Goal: Task Accomplishment & Management: Complete application form

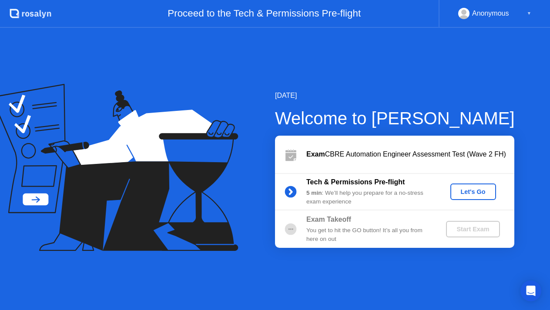
click at [467, 192] on div "Let's Go" at bounding box center [473, 191] width 39 height 7
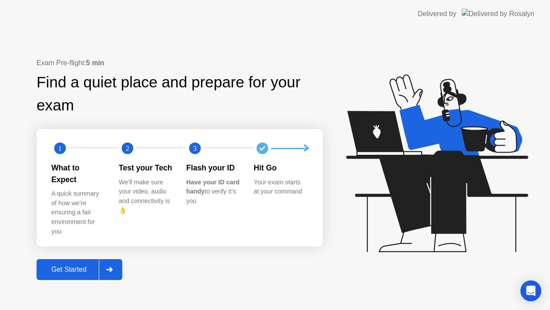
click at [59, 186] on div "What to Expect A quick summary of how we’re ensuring a fair environment for you" at bounding box center [84, 199] width 67 height 74
click at [61, 180] on div "What to Expect" at bounding box center [78, 173] width 54 height 23
click at [129, 174] on div "Test your Tech" at bounding box center [146, 167] width 54 height 11
click at [135, 214] on div "We’ll make sure your video, audio and connectivity is 👌" at bounding box center [146, 196] width 54 height 37
click at [127, 215] on div "We’ll make sure your video, audio and connectivity is 👌" at bounding box center [146, 196] width 54 height 37
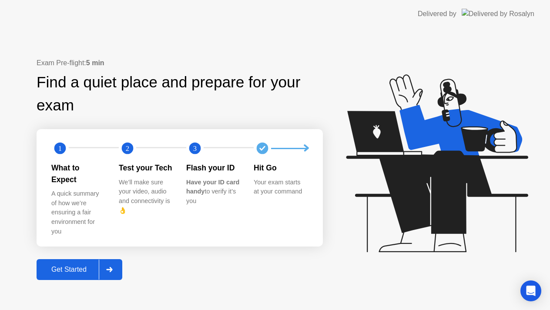
drag, startPoint x: 198, startPoint y: 195, endPoint x: 221, endPoint y: 194, distance: 23.6
click at [205, 197] on div "What to Expect A quick summary of how we’re ensuring a fair environment for you…" at bounding box center [186, 199] width 270 height 74
click at [225, 194] on b "Have your ID card handy" at bounding box center [212, 187] width 53 height 17
click at [78, 266] on div "Get Started" at bounding box center [69, 270] width 60 height 8
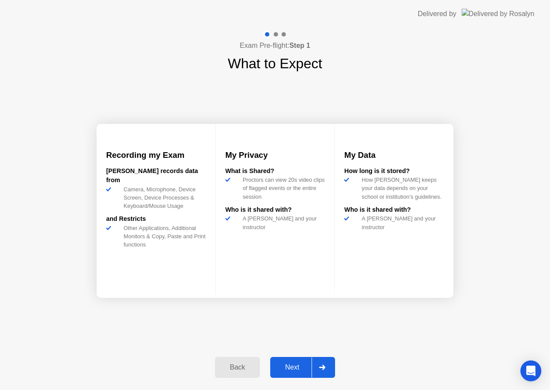
drag, startPoint x: 449, startPoint y: 44, endPoint x: 450, endPoint y: 70, distance: 26.1
click at [502, 139] on div "Exam Pre-flight: Step 1 What to Expect Recording my Exam [PERSON_NAME] records …" at bounding box center [275, 209] width 550 height 363
drag, startPoint x: 72, startPoint y: 63, endPoint x: 115, endPoint y: 331, distance: 271.7
click at [113, 317] on div "Exam Pre-flight: Step 1 What to Expect Recording my Exam [PERSON_NAME] records …" at bounding box center [275, 209] width 550 height 363
drag, startPoint x: 137, startPoint y: 352, endPoint x: 132, endPoint y: 410, distance: 57.7
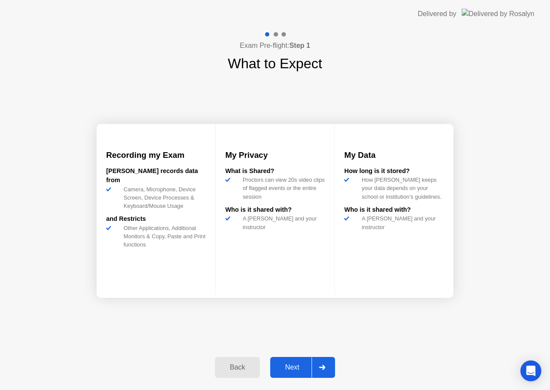
click at [132, 317] on html "Delivered by Exam Pre-flight: Step 1 What to Expect Recording my Exam [PERSON_N…" at bounding box center [275, 195] width 550 height 390
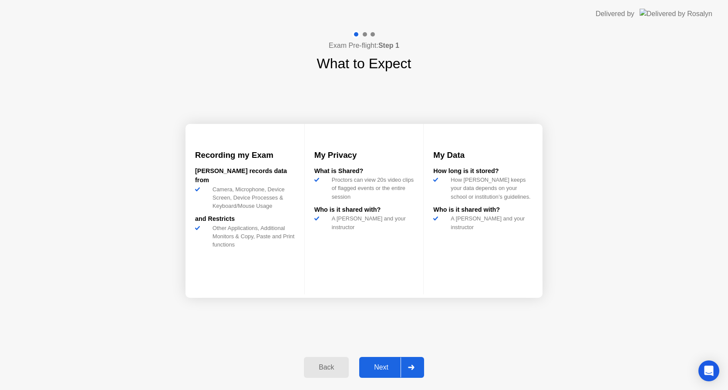
drag, startPoint x: 379, startPoint y: 27, endPoint x: 381, endPoint y: 48, distance: 21.0
click at [381, 48] on app-layout-with-logo "Delivered by Exam Pre-flight: Step 1 What to Expect Recording my Exam [PERSON_N…" at bounding box center [364, 195] width 728 height 390
click at [383, 317] on div "Next" at bounding box center [381, 368] width 39 height 8
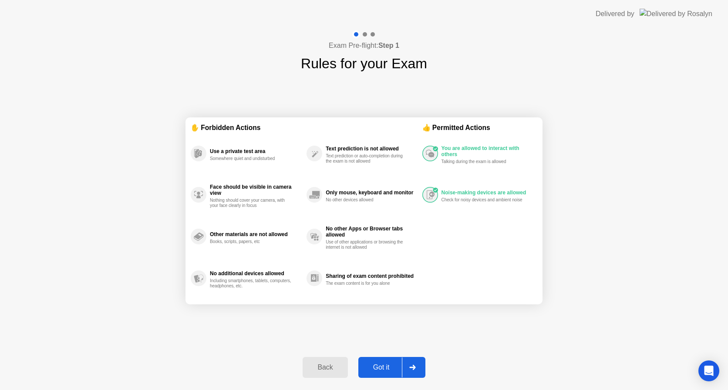
click at [164, 122] on div "Exam Pre-flight: Step 1 Rules for your Exam ✋ Forbidden Actions Use a private t…" at bounding box center [364, 209] width 728 height 363
click at [329, 317] on div "Back" at bounding box center [325, 368] width 40 height 8
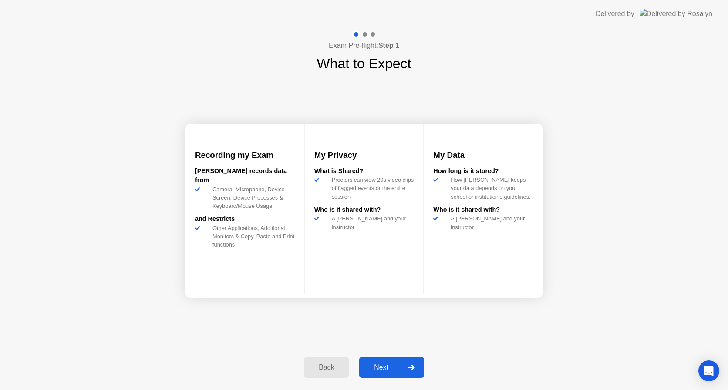
click at [329, 317] on div "Back" at bounding box center [326, 368] width 40 height 8
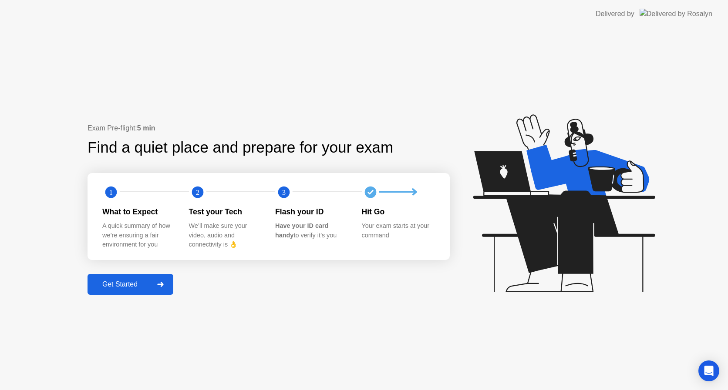
click at [158, 283] on div at bounding box center [160, 285] width 21 height 20
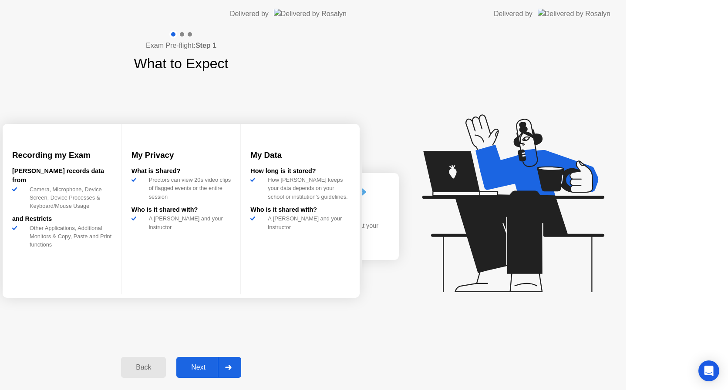
click at [158, 283] on div "Exam Pre-flight: Step 1 What to Expect Recording my Exam [PERSON_NAME] records …" at bounding box center [181, 209] width 362 height 363
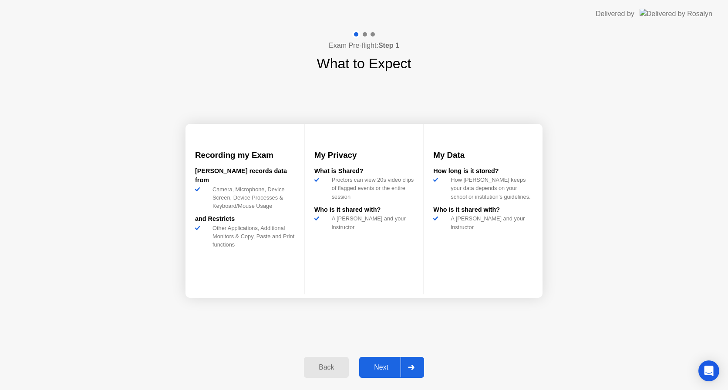
click at [383, 317] on div "Next" at bounding box center [381, 368] width 39 height 8
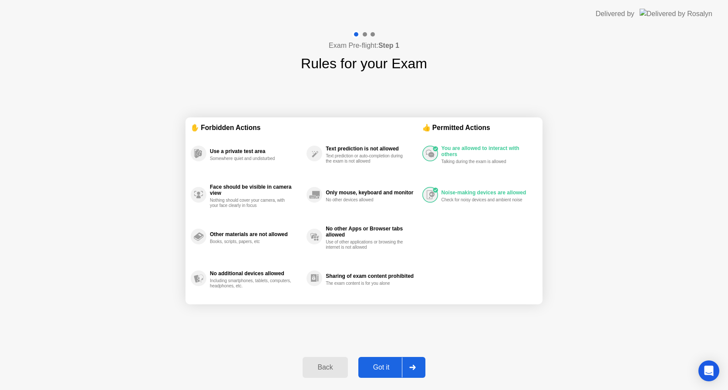
click at [375, 317] on div "Got it" at bounding box center [381, 368] width 41 height 8
select select "**********"
select select "*******"
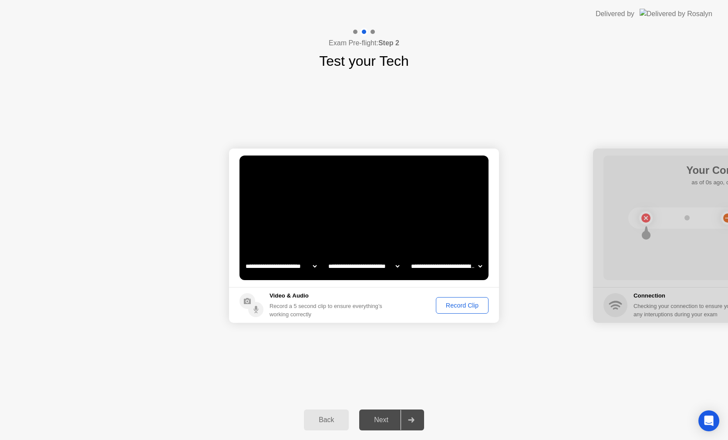
click at [383, 317] on div "Next" at bounding box center [381, 420] width 39 height 8
click at [473, 306] on div "Record Clip" at bounding box center [462, 305] width 47 height 7
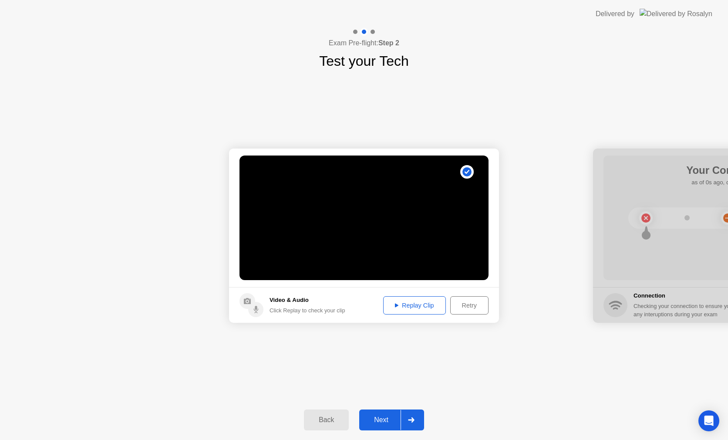
click at [383, 317] on div "Next" at bounding box center [381, 420] width 39 height 8
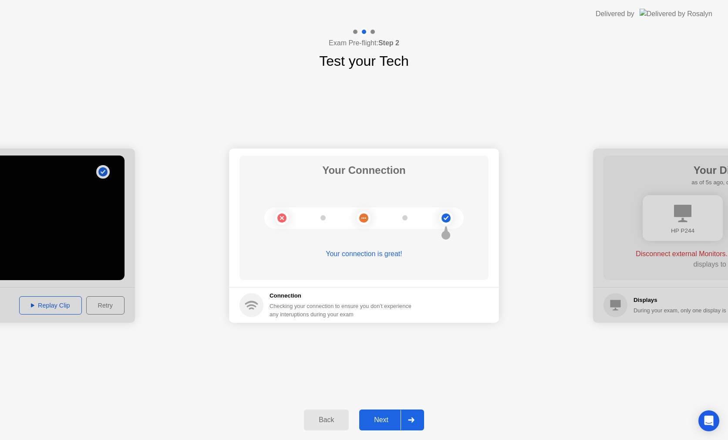
click at [383, 317] on div "Next" at bounding box center [381, 420] width 39 height 8
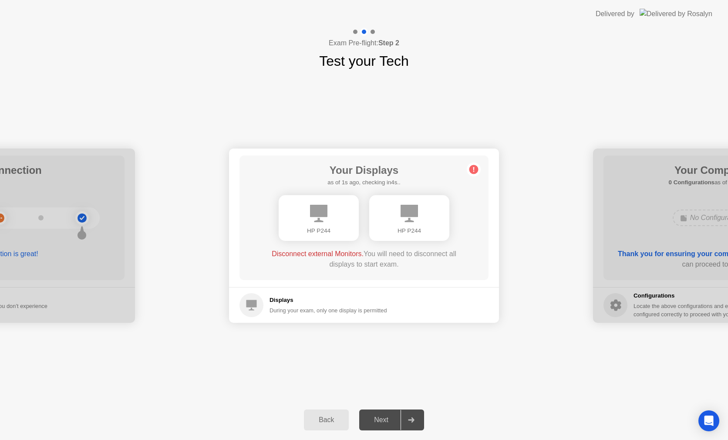
click at [373, 317] on div "Next" at bounding box center [381, 420] width 39 height 8
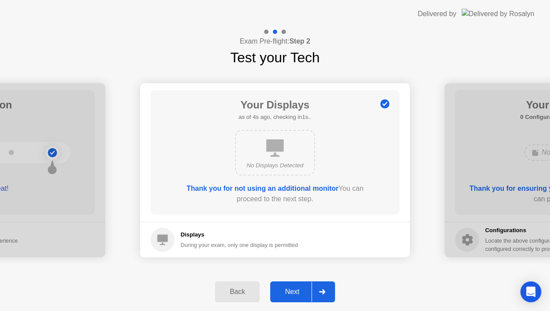
click at [296, 291] on div "Next" at bounding box center [292, 292] width 39 height 8
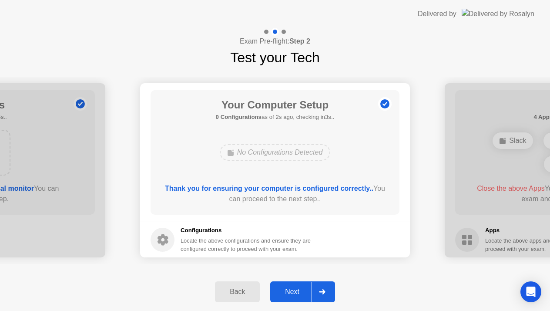
click at [296, 291] on div "Next" at bounding box center [292, 292] width 39 height 8
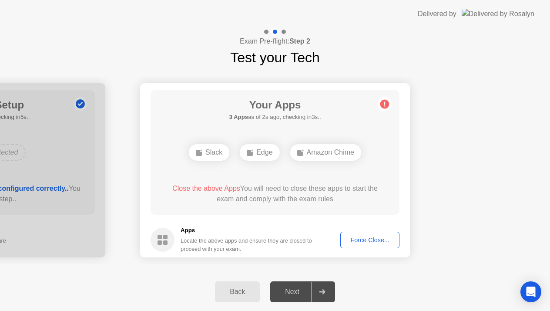
click at [370, 236] on div "Force Close..." at bounding box center [369, 239] width 53 height 7
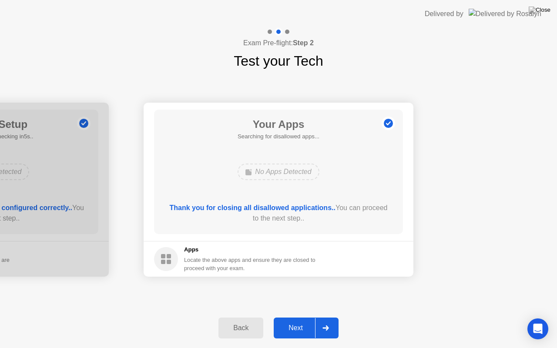
click at [298, 317] on div "Next" at bounding box center [295, 328] width 39 height 8
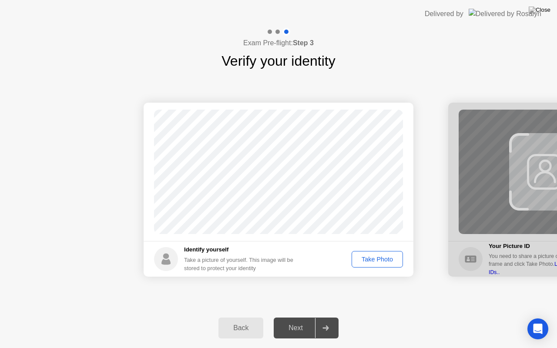
click at [382, 259] on div "Take Photo" at bounding box center [377, 259] width 45 height 7
click at [295, 317] on button "Next" at bounding box center [306, 328] width 65 height 21
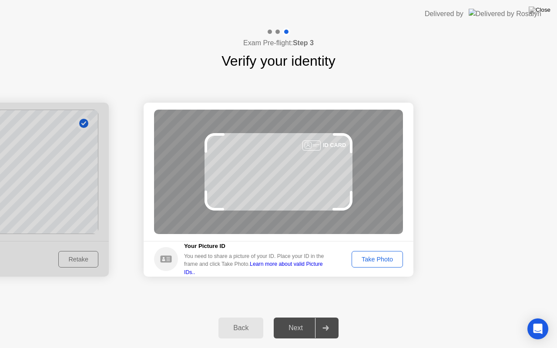
click at [394, 256] on div "Take Photo" at bounding box center [377, 259] width 45 height 7
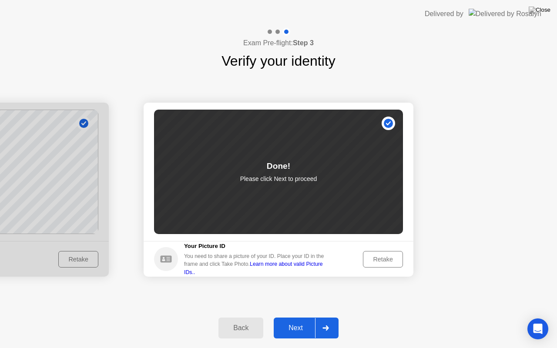
click at [304, 317] on div "Next" at bounding box center [295, 328] width 39 height 8
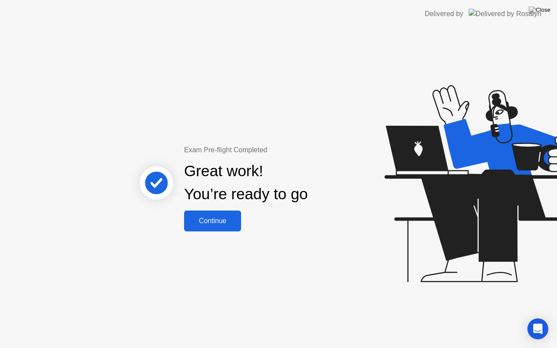
click at [217, 218] on div "Continue" at bounding box center [213, 221] width 52 height 8
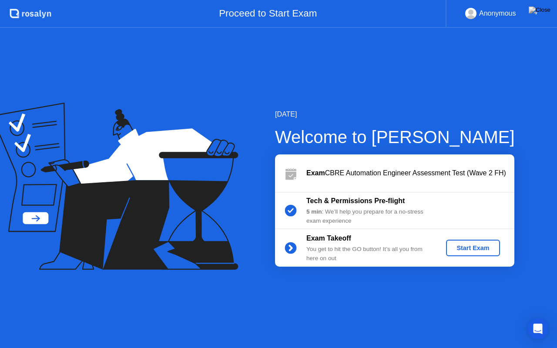
click at [474, 251] on div "Start Exam" at bounding box center [473, 248] width 47 height 7
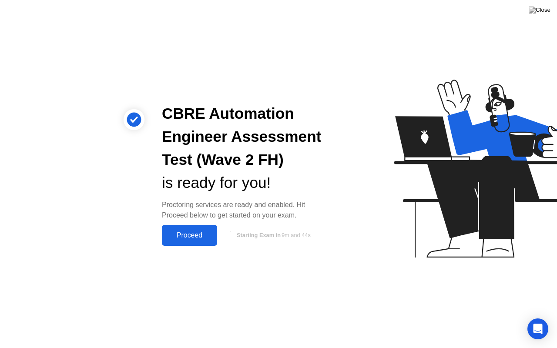
click at [185, 234] on div "Proceed" at bounding box center [190, 236] width 50 height 8
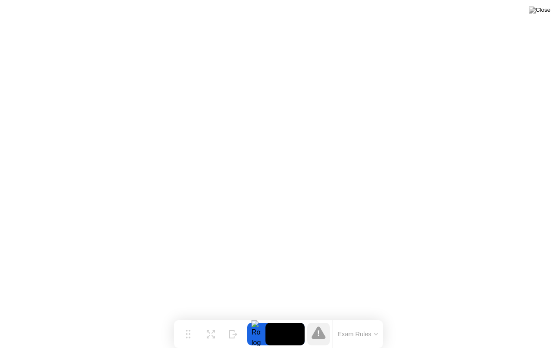
click at [380, 317] on button "Exam Rules" at bounding box center [358, 334] width 46 height 8
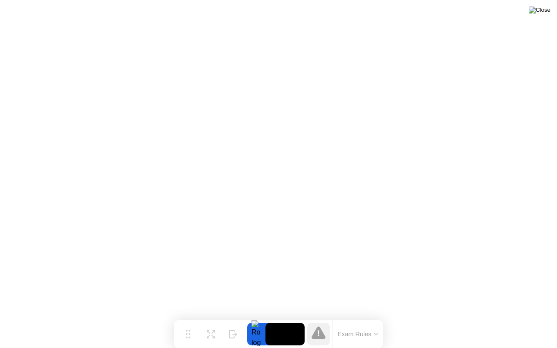
click at [543, 10] on img at bounding box center [540, 10] width 22 height 7
